Goal: Find specific page/section: Find specific page/section

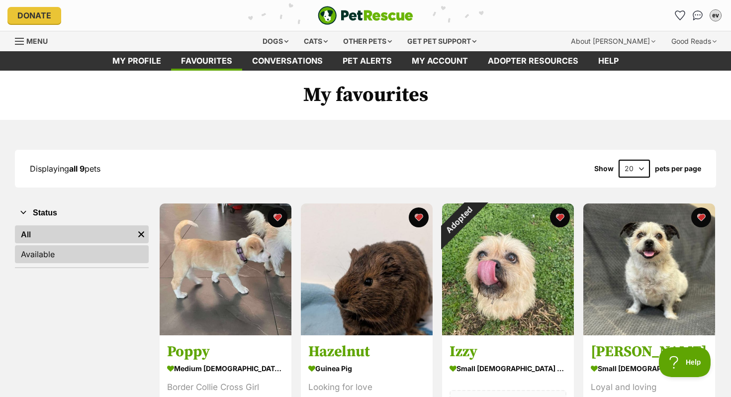
click at [60, 247] on link "Available" at bounding box center [82, 254] width 134 height 18
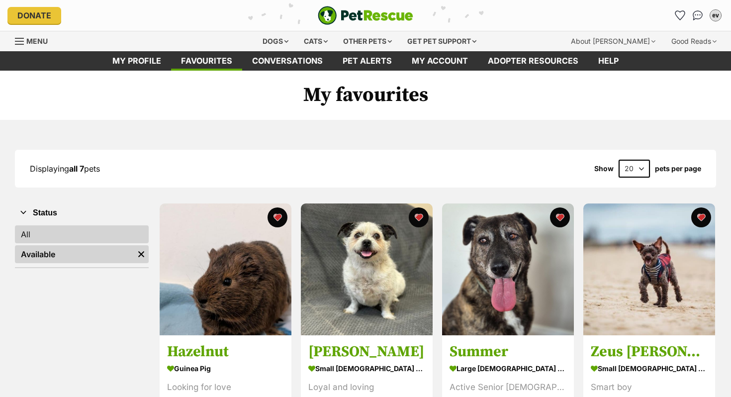
click at [71, 237] on link "All" at bounding box center [82, 234] width 134 height 18
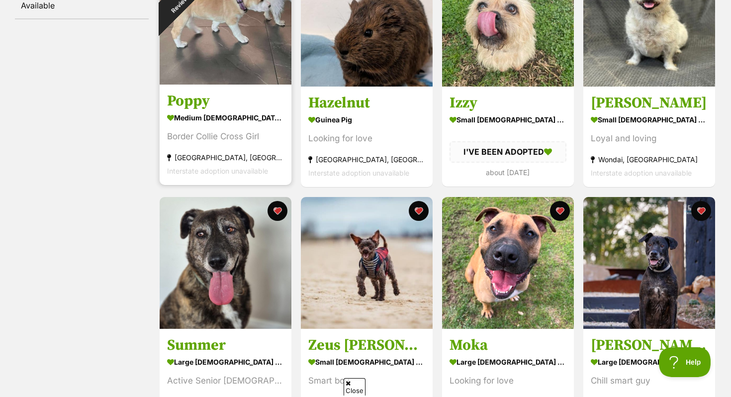
scroll to position [250, 0]
